Goal: Find specific page/section: Find specific page/section

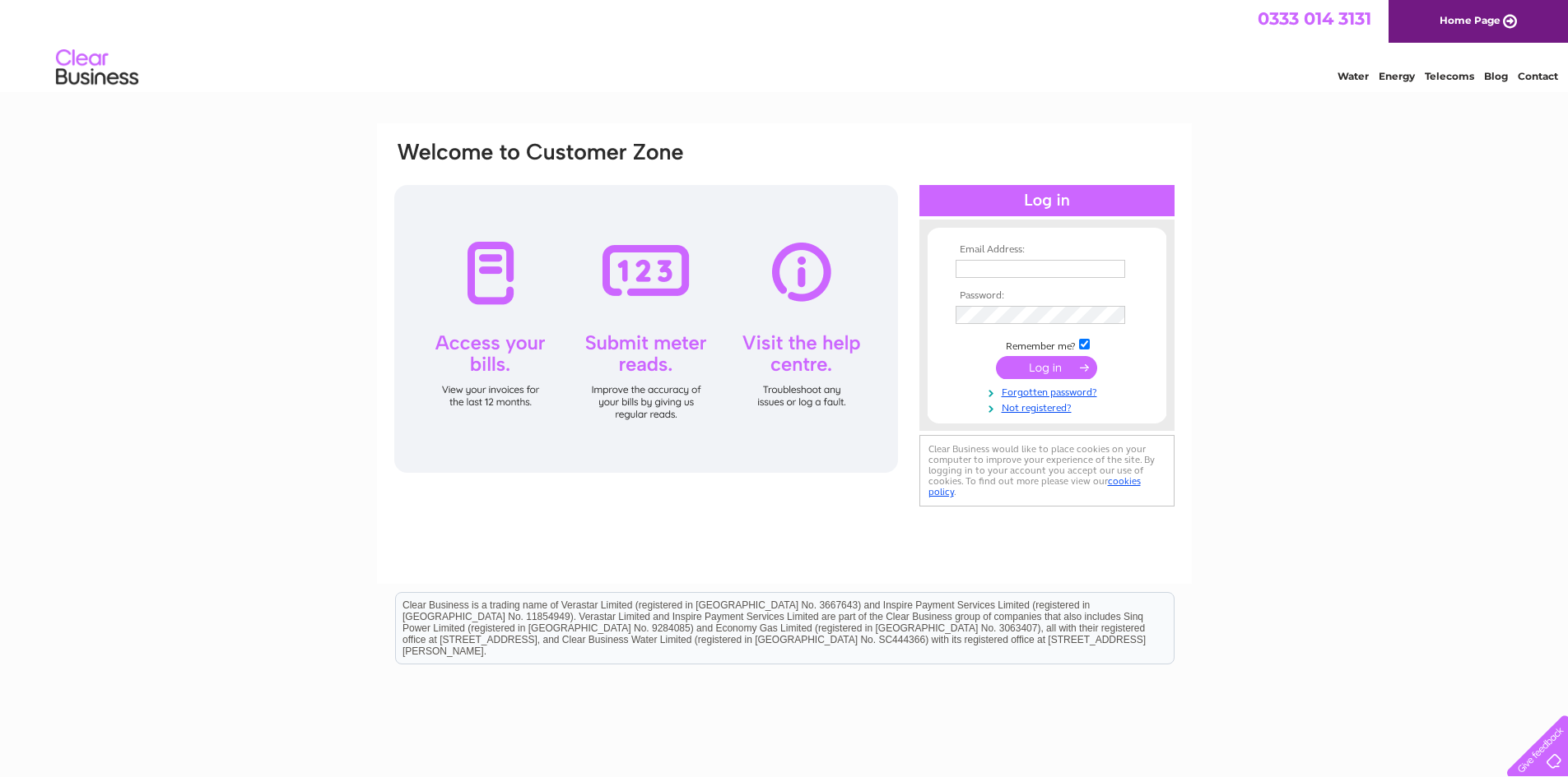
type input "[EMAIL_ADDRESS][DOMAIN_NAME]"
click at [1045, 369] on input "submit" at bounding box center [1046, 368] width 101 height 23
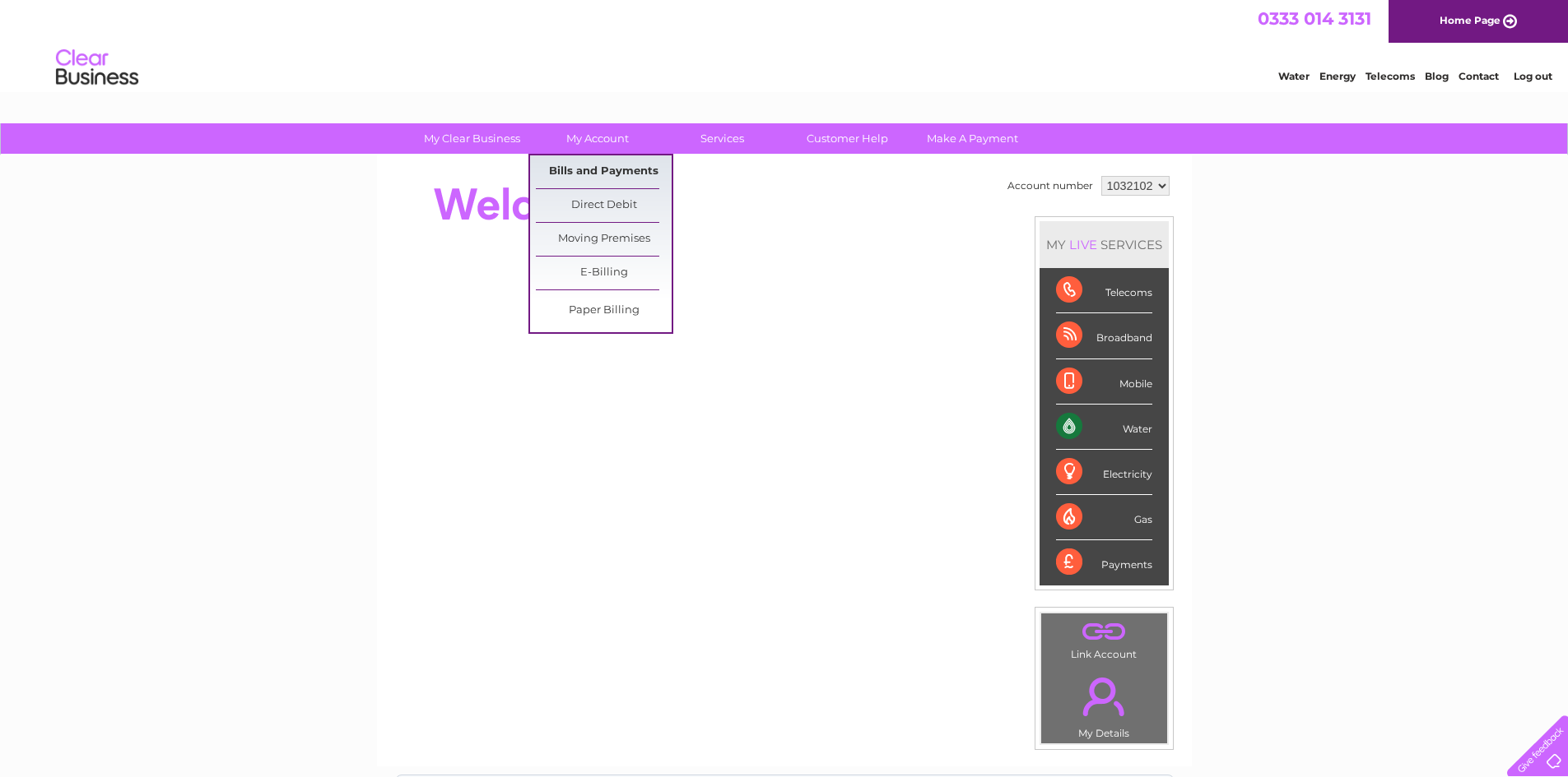
click at [595, 181] on link "Bills and Payments" at bounding box center [603, 171] width 136 height 33
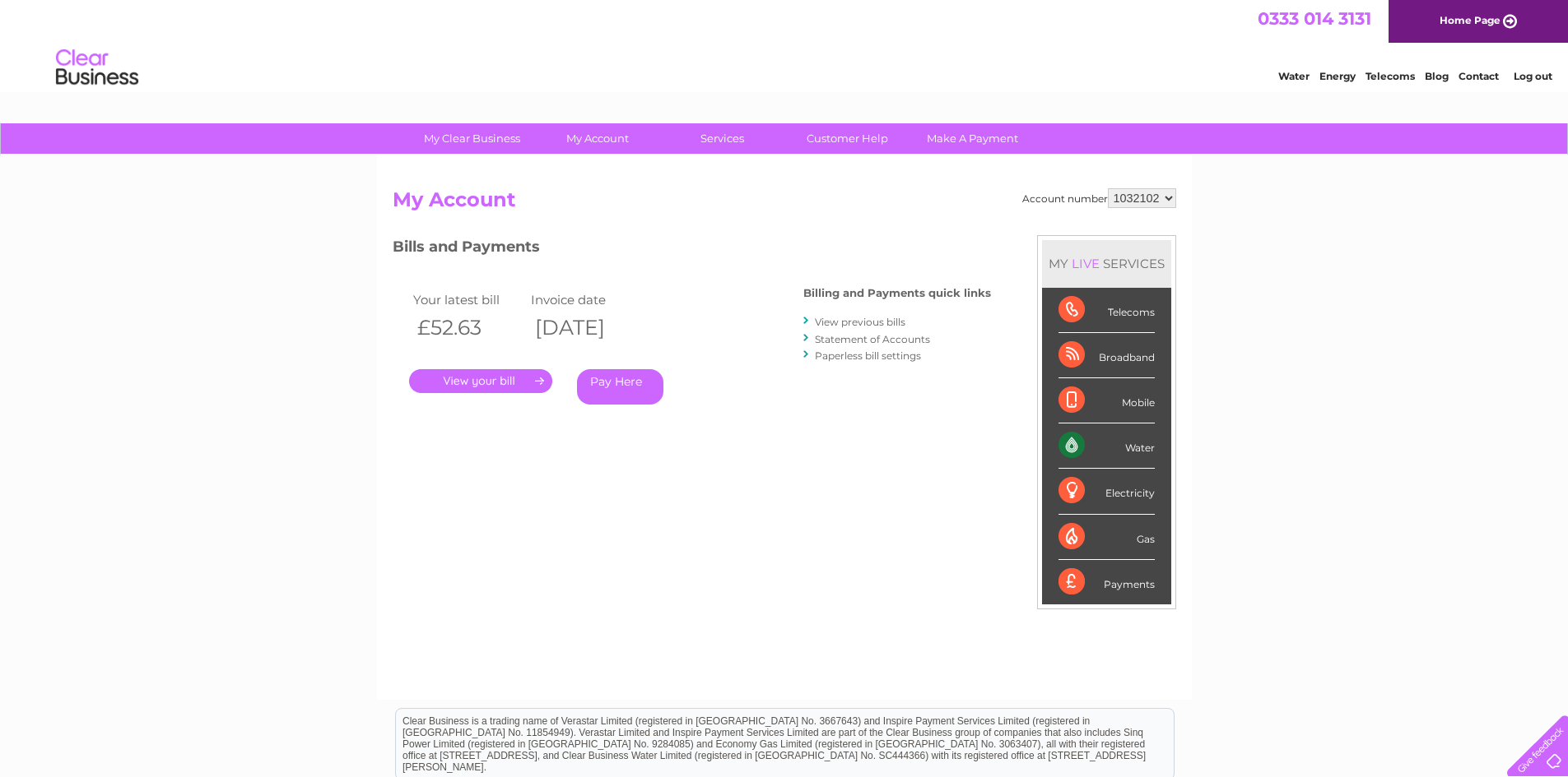
click at [504, 384] on link "." at bounding box center [479, 381] width 143 height 24
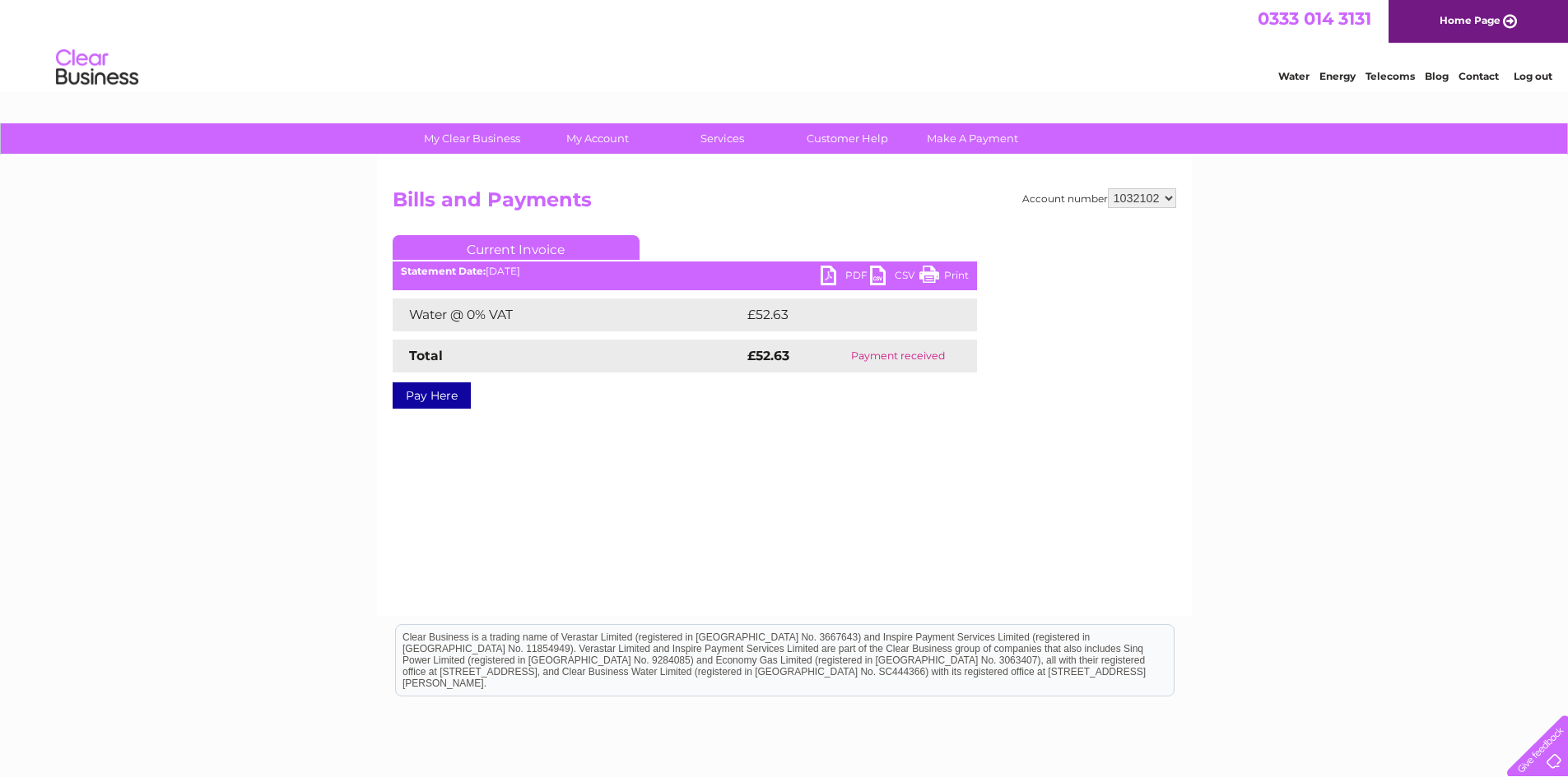
click at [852, 276] on link "PDF" at bounding box center [845, 277] width 49 height 24
